Goal: Information Seeking & Learning: Learn about a topic

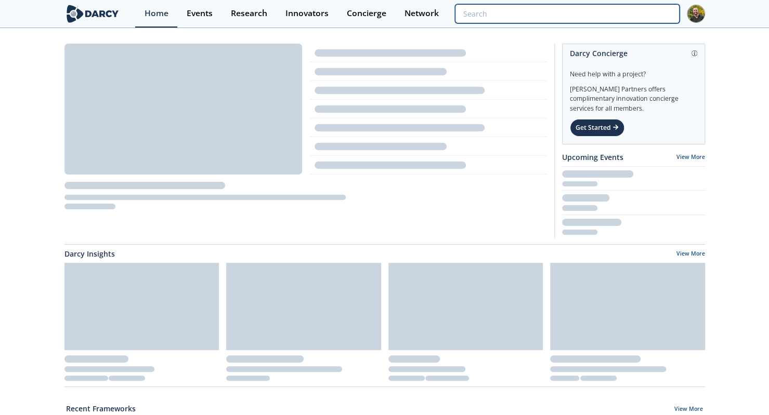
click at [624, 10] on input "search" at bounding box center [567, 13] width 224 height 19
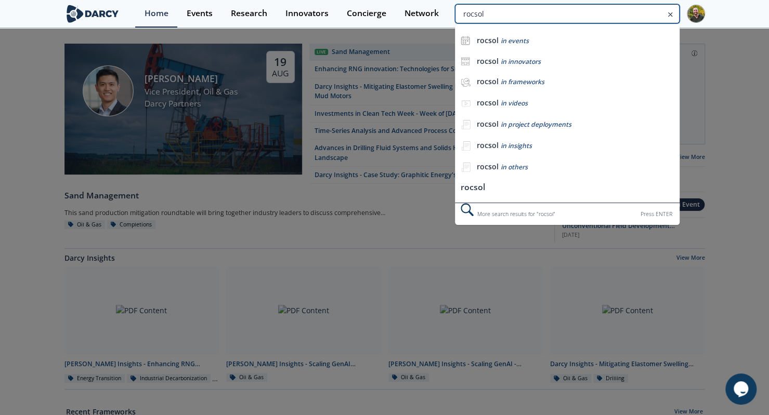
type input "rocsol"
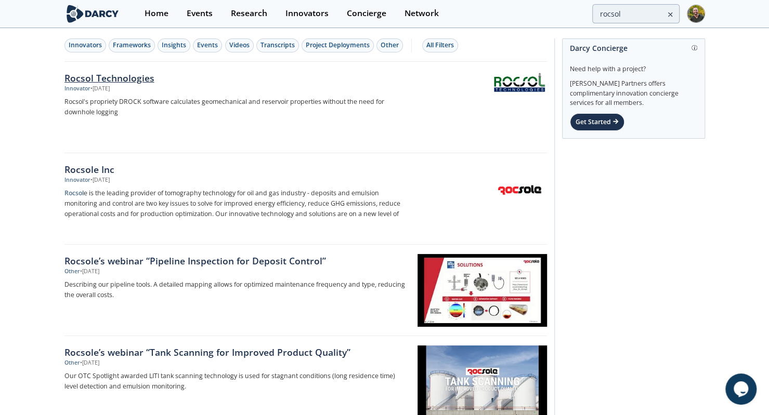
click at [151, 90] on div "Innovator • [DATE]" at bounding box center [236, 89] width 344 height 8
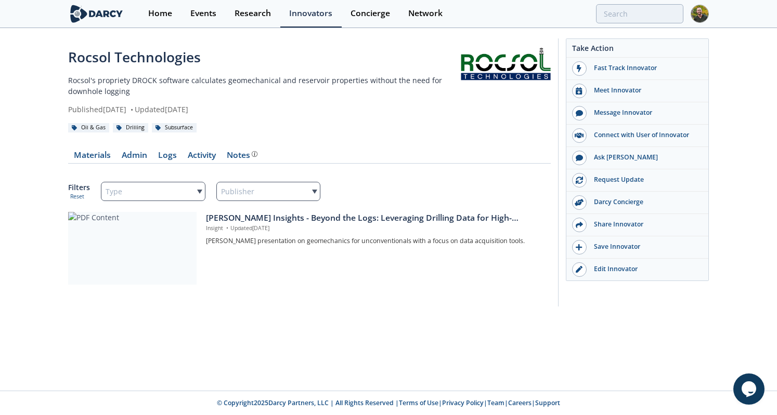
type input "rocsol"
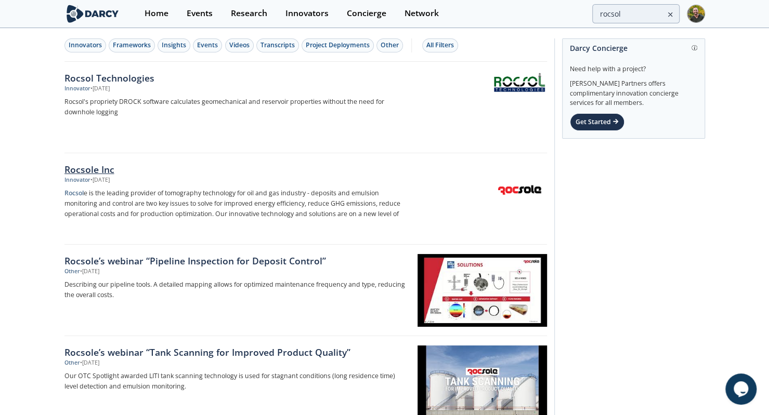
click at [97, 168] on div "Rocsole Inc" at bounding box center [236, 170] width 344 height 14
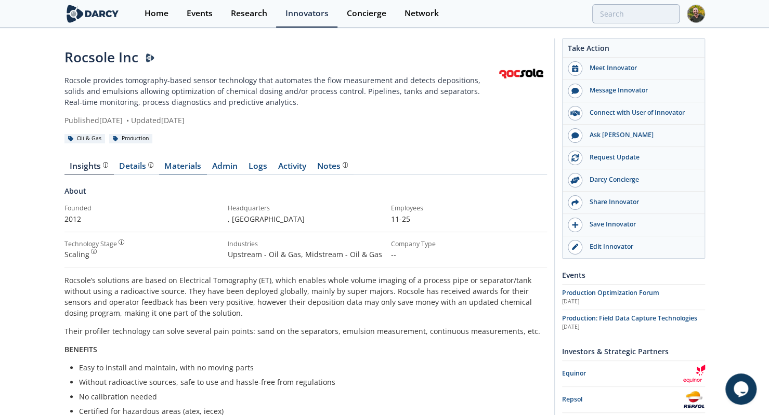
click at [192, 165] on link "Materials" at bounding box center [183, 168] width 48 height 12
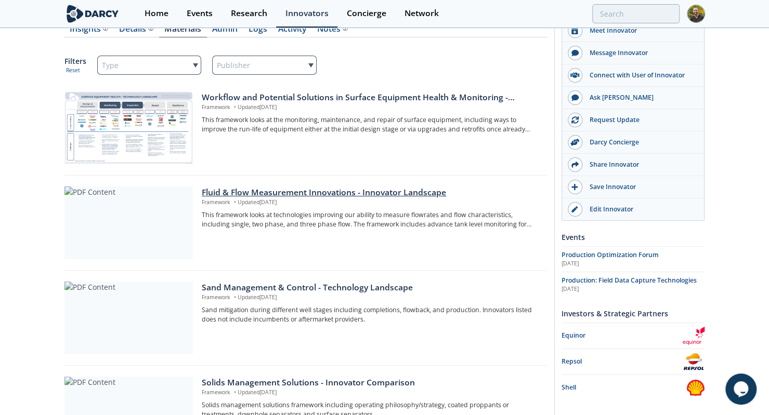
scroll to position [150, 0]
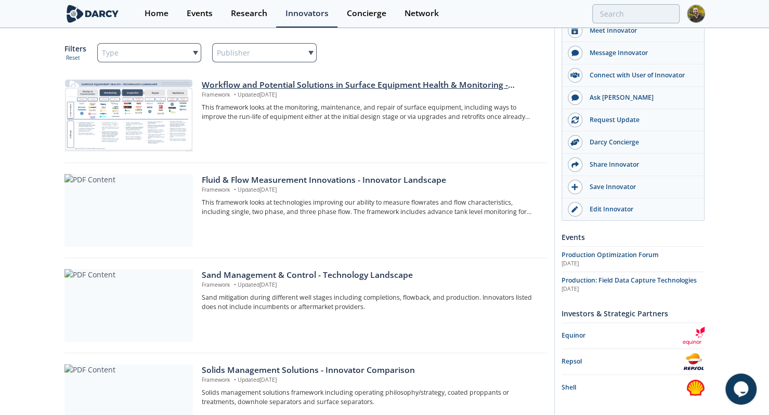
click at [268, 94] on p "Framework • Updated [DATE]" at bounding box center [370, 95] width 337 height 8
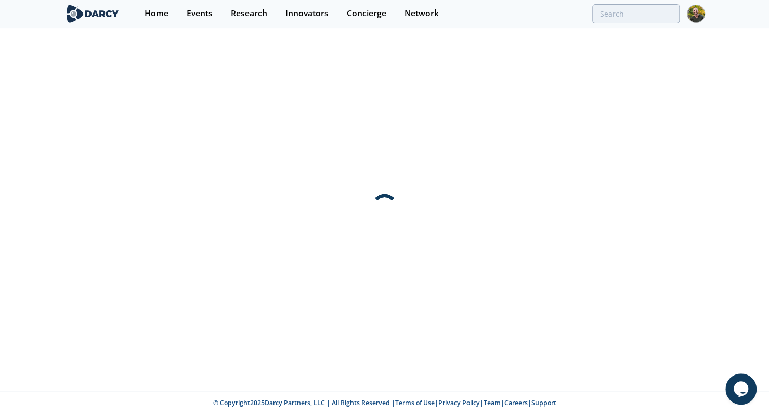
scroll to position [0, 0]
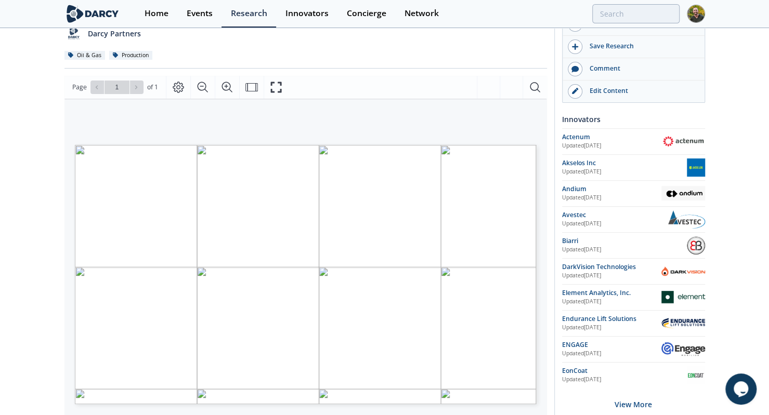
scroll to position [113, 0]
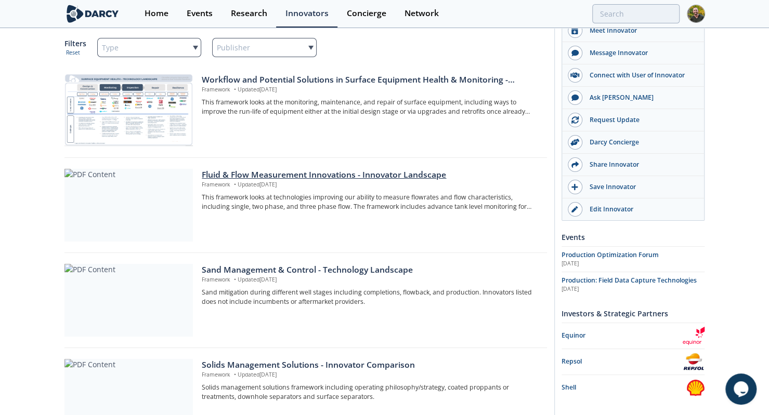
scroll to position [155, 0]
click at [240, 175] on div "Fluid & Flow Measurement Innovations - Innovator Landscape" at bounding box center [370, 174] width 337 height 12
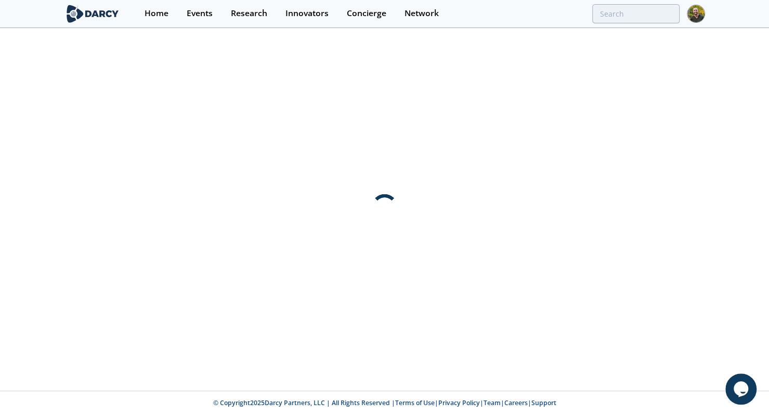
scroll to position [0, 0]
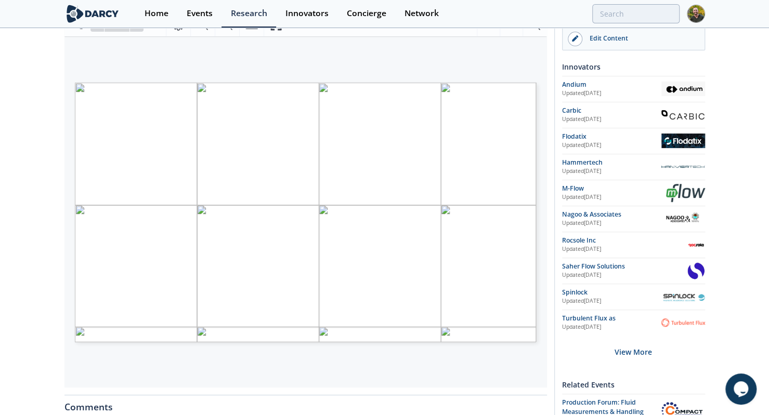
scroll to position [178, 0]
